Goal: Task Accomplishment & Management: Use online tool/utility

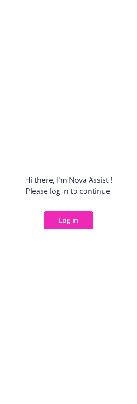
click at [100, 353] on div "Hi there, I ' m Nova Assist ! Please log in to continue. Log in" at bounding box center [68, 202] width 137 height 404
